Goal: Task Accomplishment & Management: Use online tool/utility

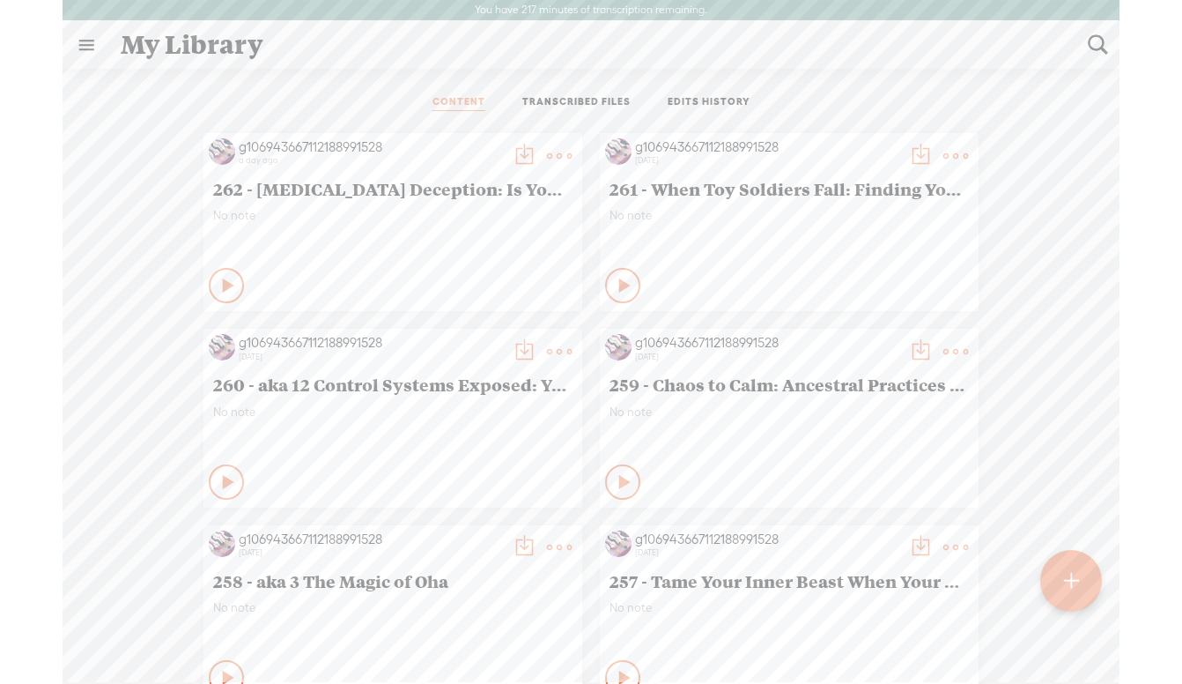
scroll to position [1, 0]
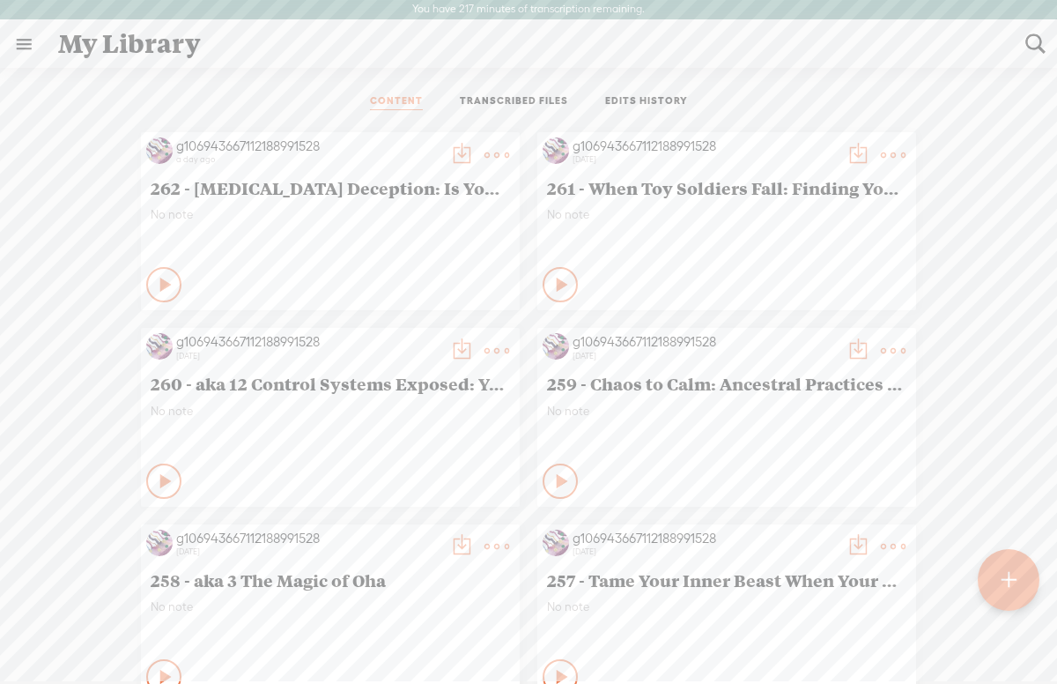
click at [1001, 581] on t at bounding box center [1008, 579] width 15 height 39
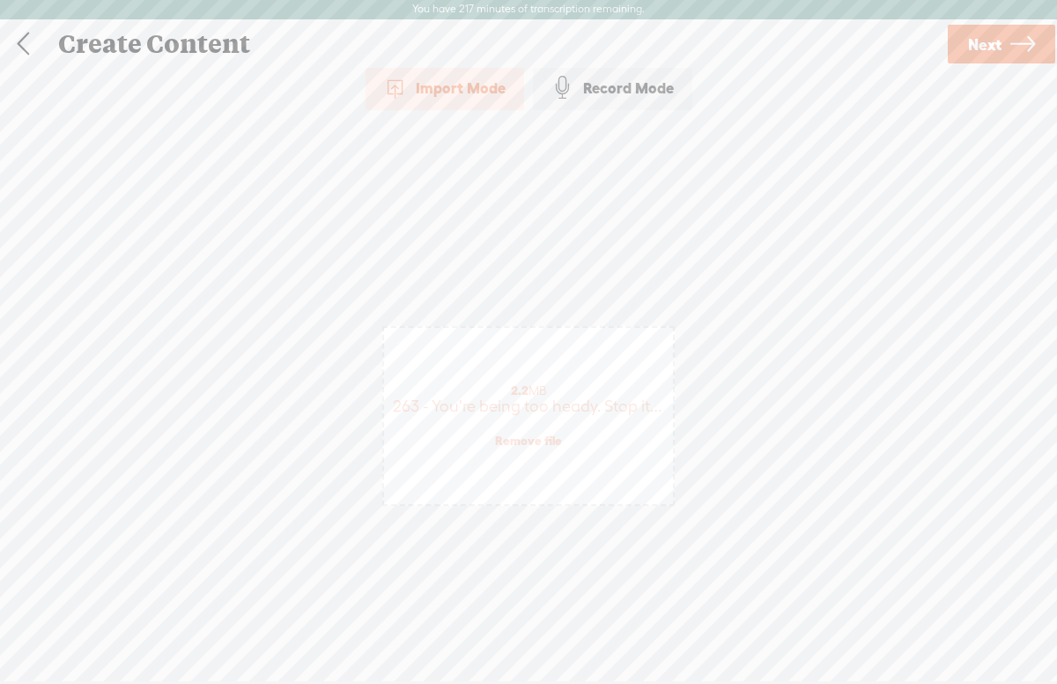
click at [991, 50] on span "Next" at bounding box center [984, 44] width 33 height 45
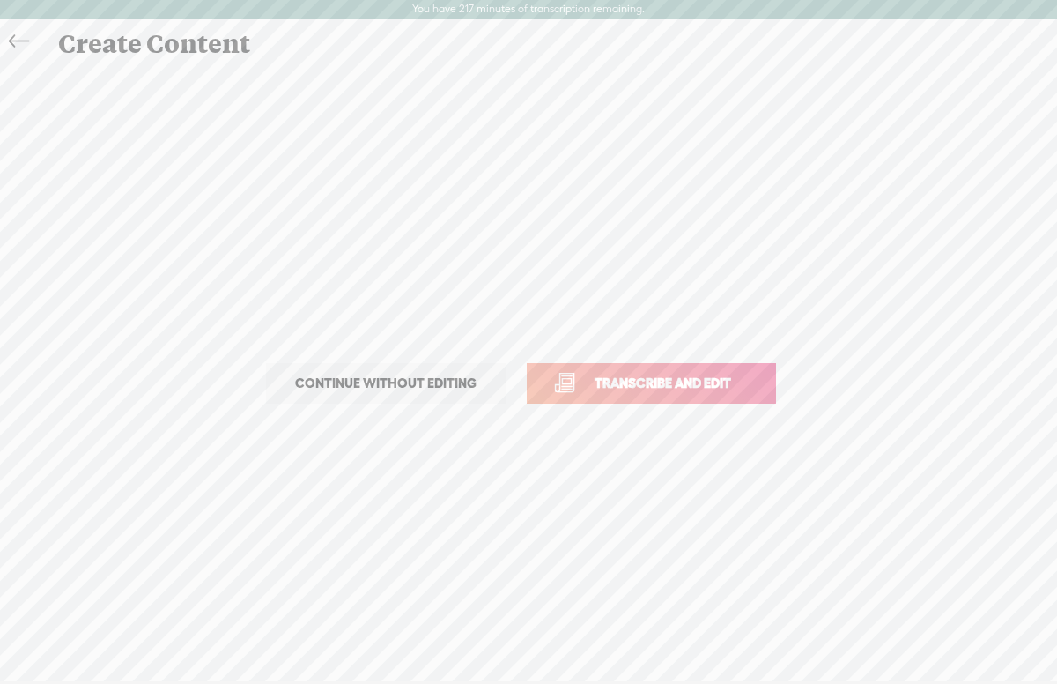
click at [676, 386] on span "Transcribe and edit" at bounding box center [663, 383] width 174 height 20
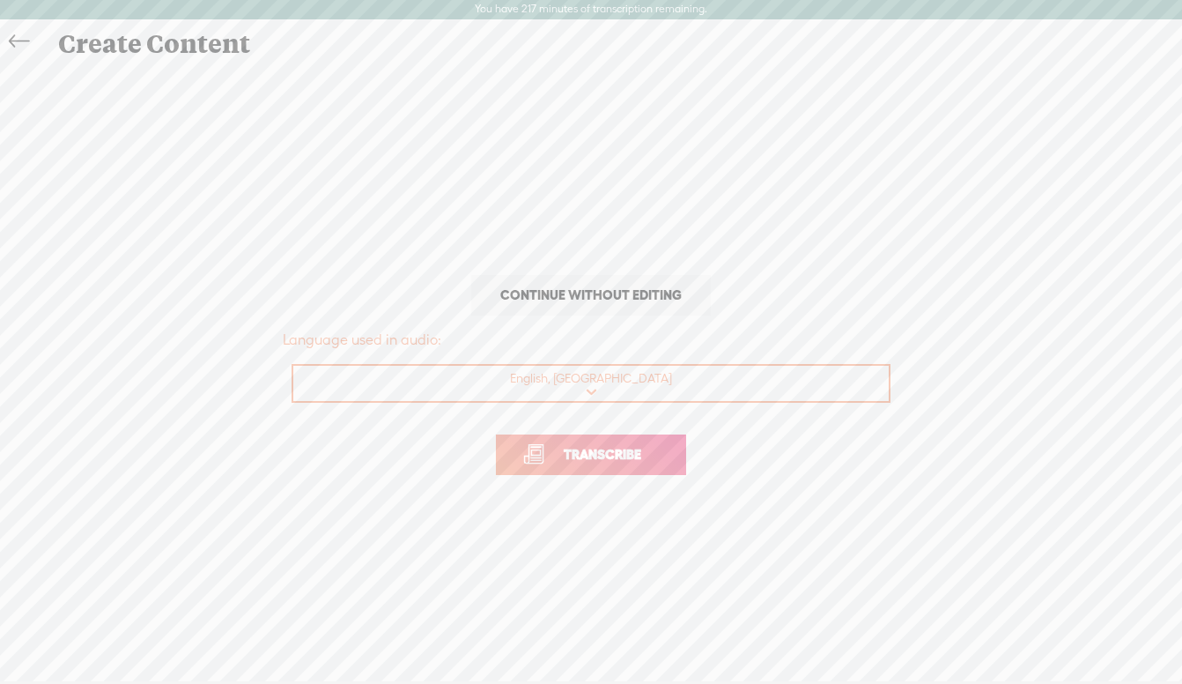
click at [596, 452] on span "Transcribe" at bounding box center [602, 454] width 115 height 20
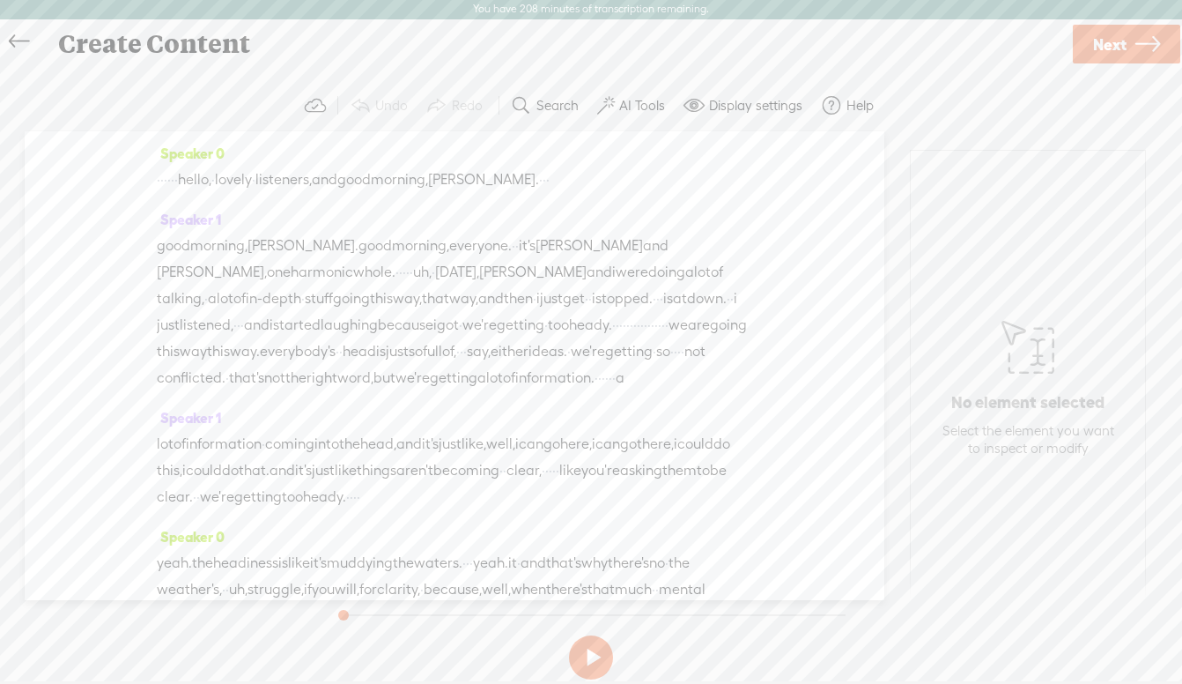
drag, startPoint x: 214, startPoint y: 181, endPoint x: 156, endPoint y: 184, distance: 58.2
click at [157, 184] on div "· · · · · · hello, · lovely · listeners, and good morning, [PERSON_NAME]. · · ·" at bounding box center [454, 179] width 595 height 26
click at [225, 368] on span "conflicted." at bounding box center [191, 377] width 69 height 26
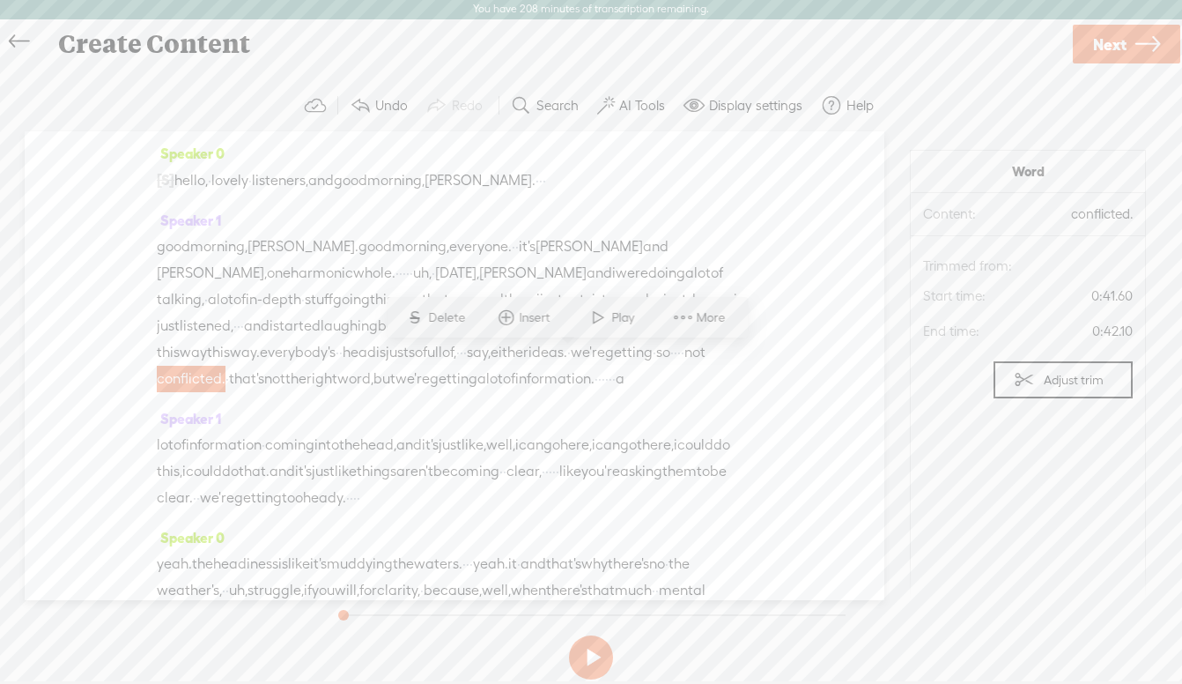
scroll to position [22, 0]
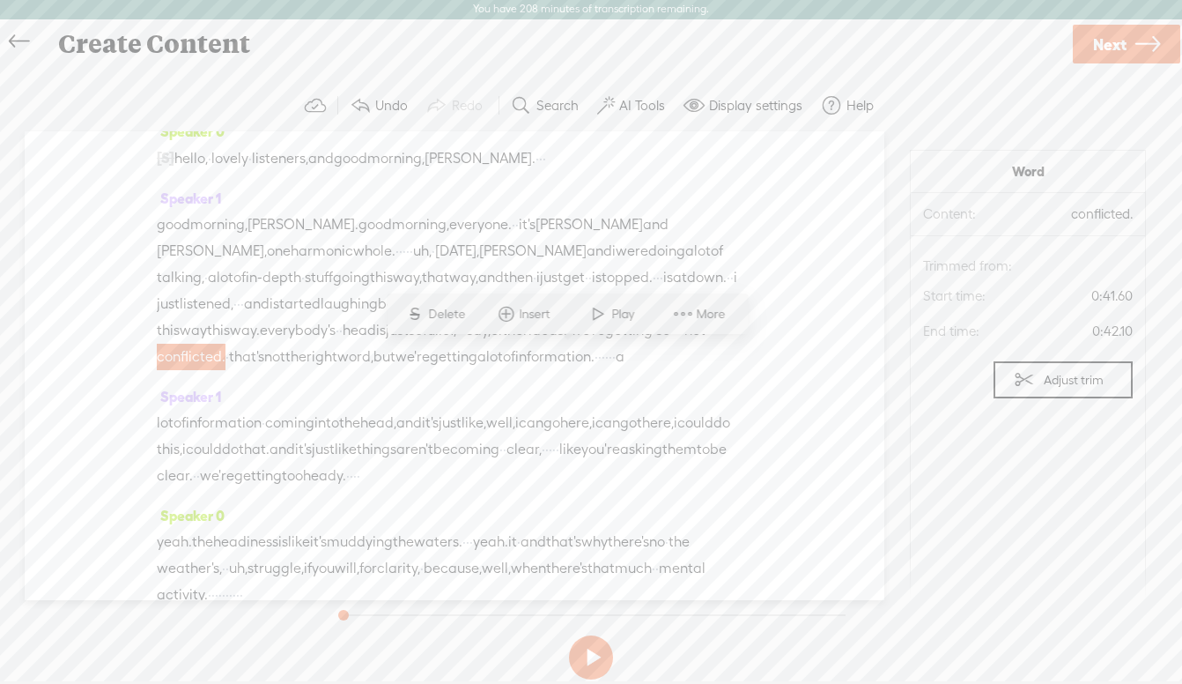
click at [1056, 48] on span "Next" at bounding box center [1109, 44] width 33 height 45
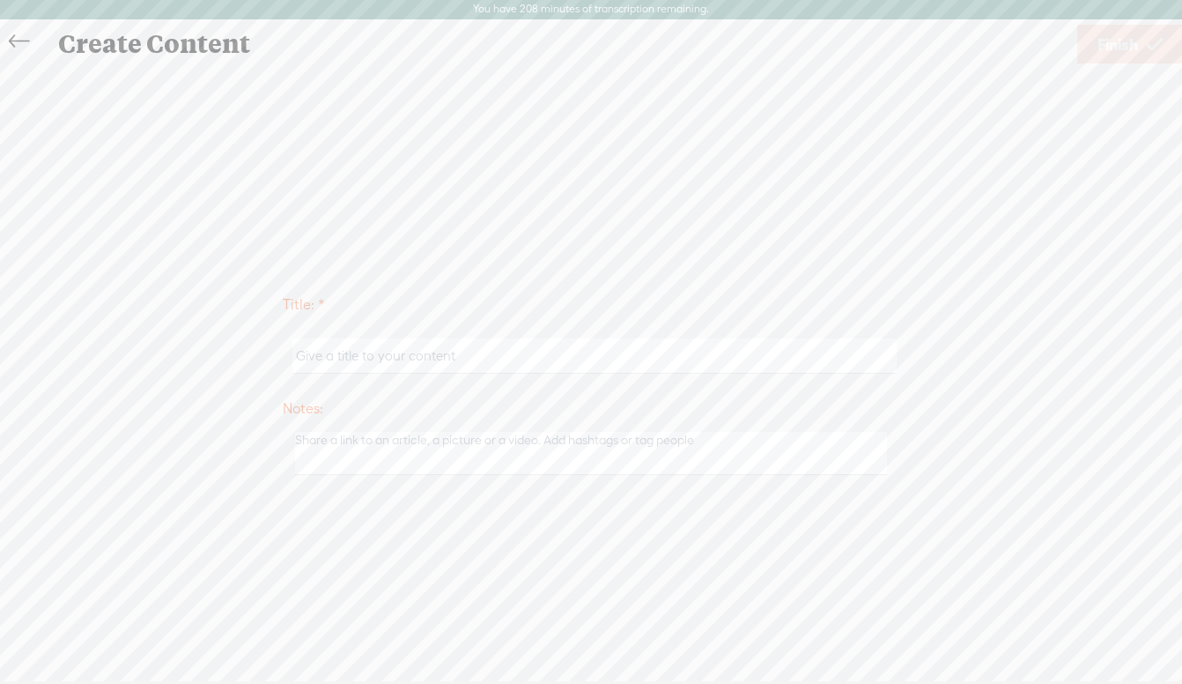
click at [471, 360] on input "text" at bounding box center [593, 355] width 603 height 34
paste input "263 - You're being too heady. Stop it!"
type input "263 - You're being too heady. Stop it!"
click at [1056, 44] on span "Finish" at bounding box center [1118, 44] width 41 height 45
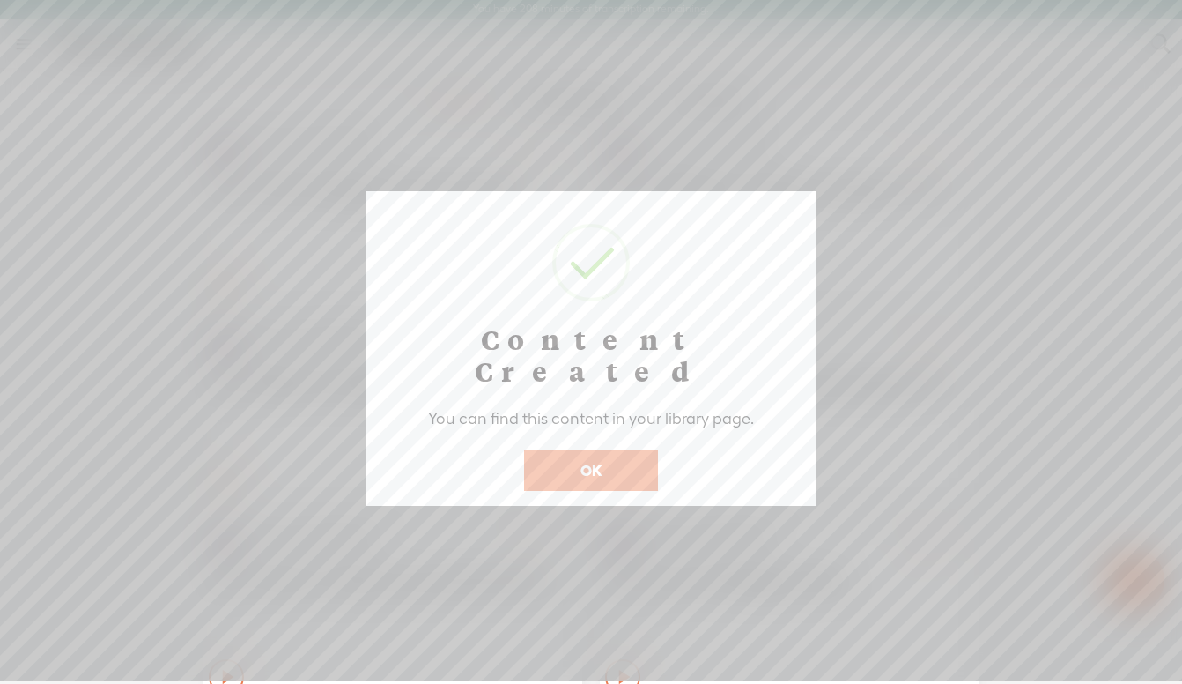
click at [610, 450] on button "OK" at bounding box center [591, 470] width 134 height 41
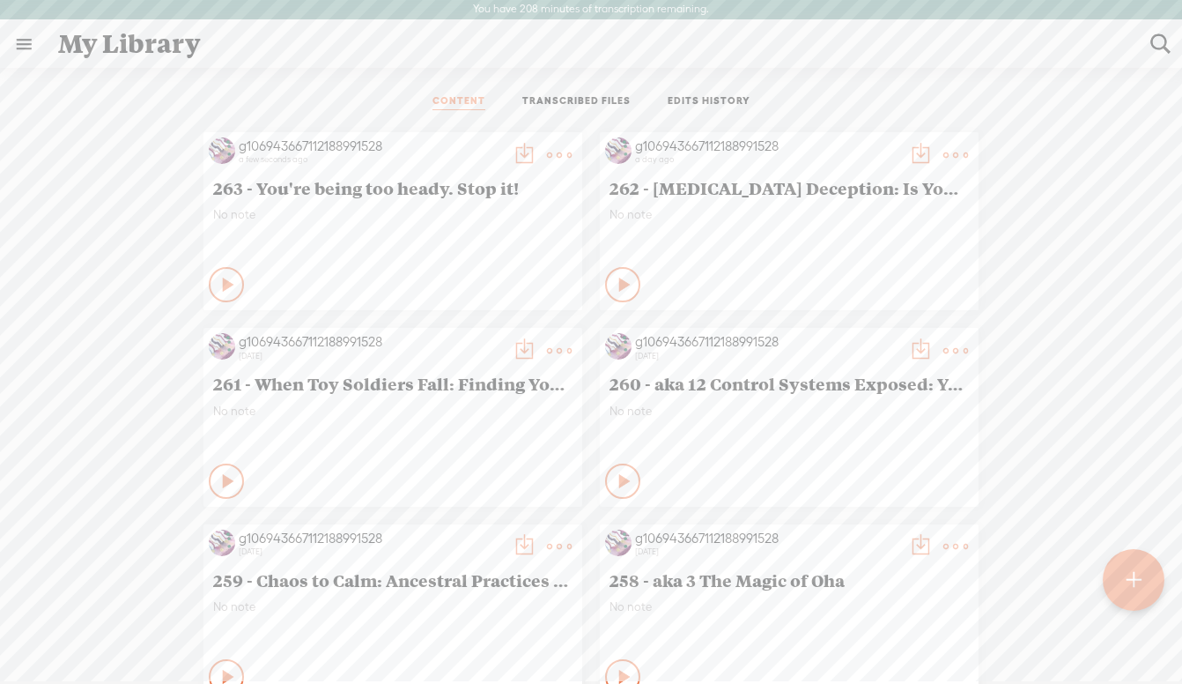
click at [528, 148] on t at bounding box center [524, 155] width 25 height 25
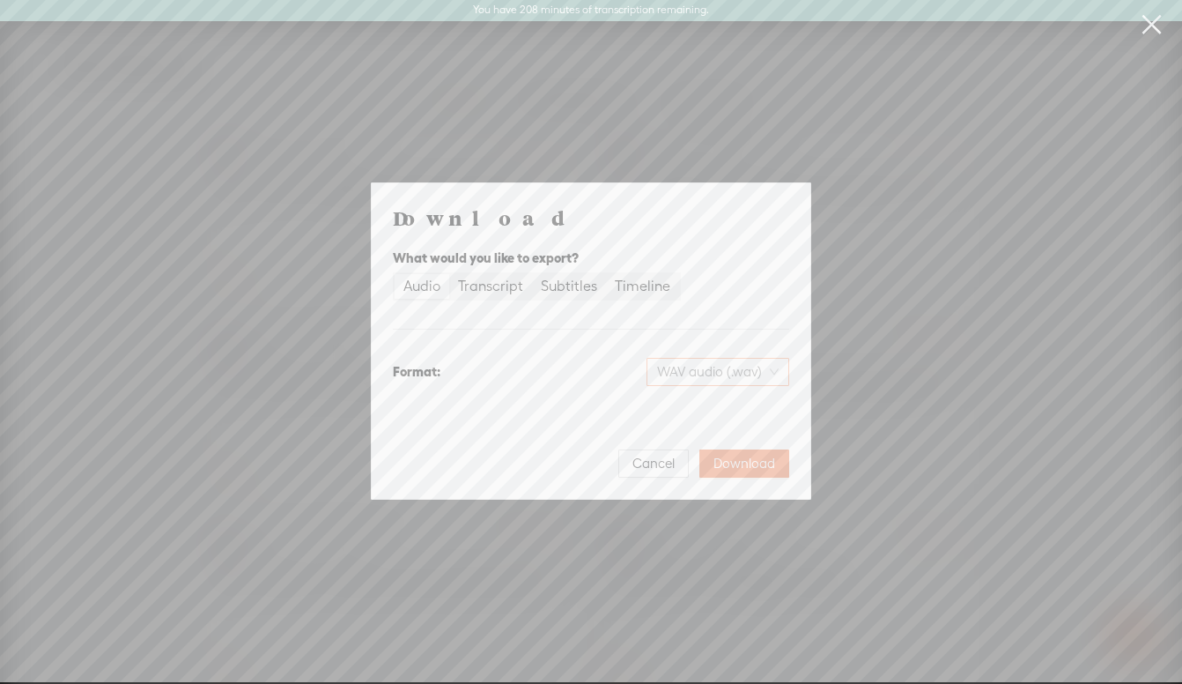
click at [728, 373] on span "WAV audio (.wav)" at bounding box center [718, 371] width 122 height 26
click at [706, 409] on div "MP3 audio (.mp3)" at bounding box center [704, 409] width 144 height 18
click at [734, 459] on span "Download" at bounding box center [744, 464] width 62 height 18
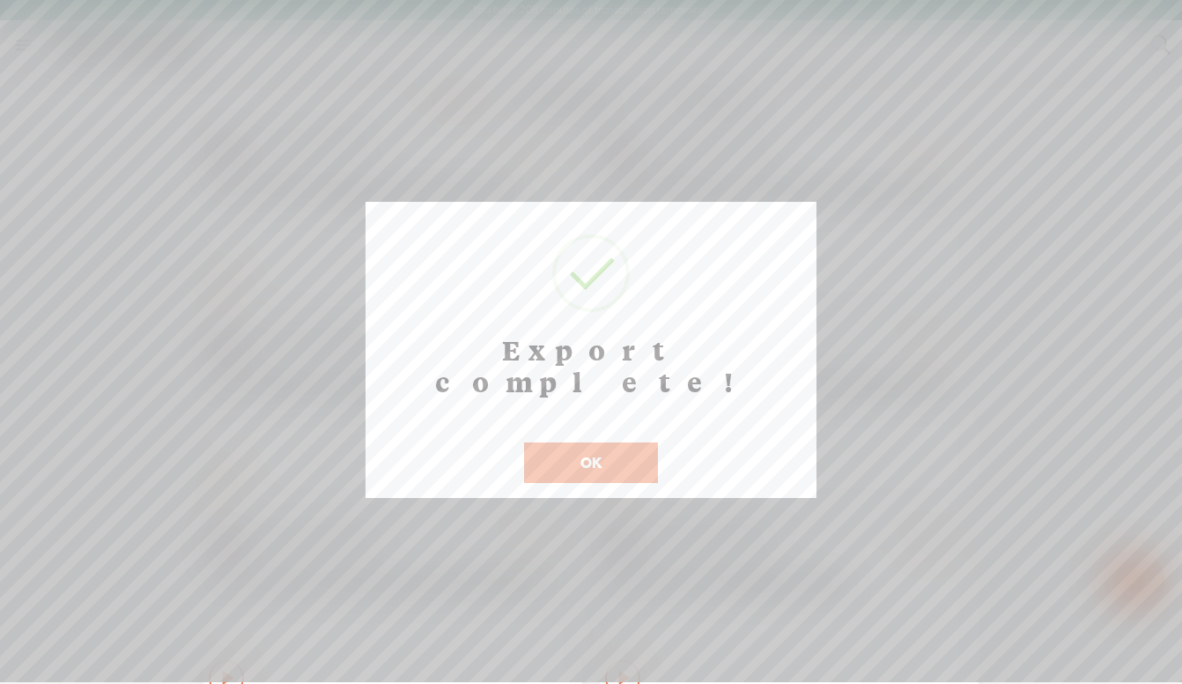
click at [588, 442] on button "OK" at bounding box center [591, 462] width 134 height 41
